Goal: Transaction & Acquisition: Purchase product/service

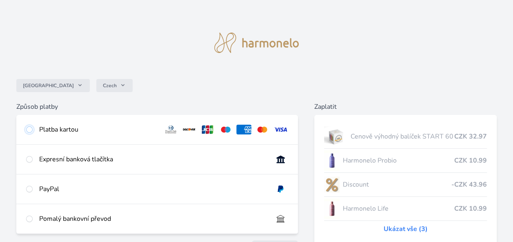
click at [28, 128] on input "radio" at bounding box center [29, 129] width 7 height 7
radio input "true"
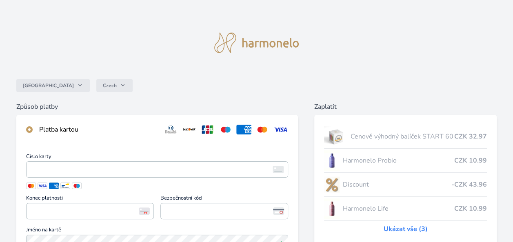
click at [162, 161] on span "Číslo karty" at bounding box center [157, 157] width 262 height 7
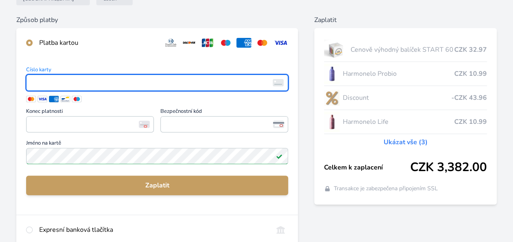
scroll to position [98, 0]
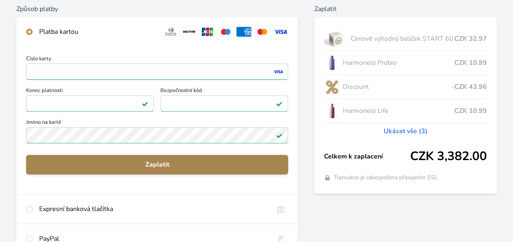
click at [172, 165] on span "Zaplatit" at bounding box center [157, 165] width 249 height 10
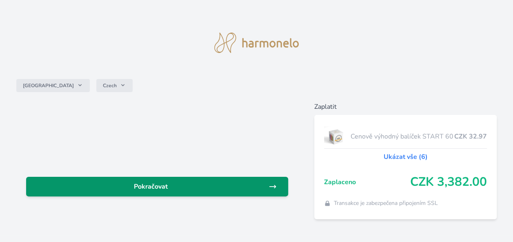
click at [195, 190] on span "Pokračovat" at bounding box center [151, 187] width 236 height 10
